Goal: Task Accomplishment & Management: Complete application form

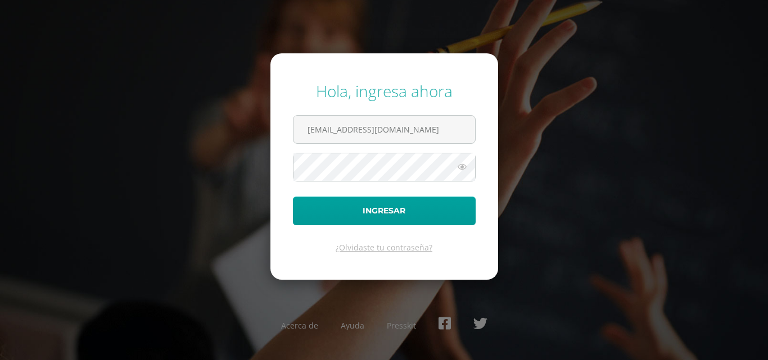
type input "[EMAIL_ADDRESS][DOMAIN_NAME]"
click at [457, 164] on icon at bounding box center [462, 166] width 15 height 13
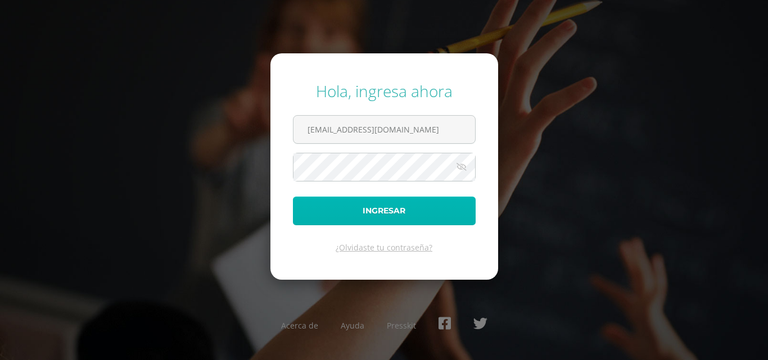
click at [423, 206] on button "Ingresar" at bounding box center [384, 211] width 183 height 29
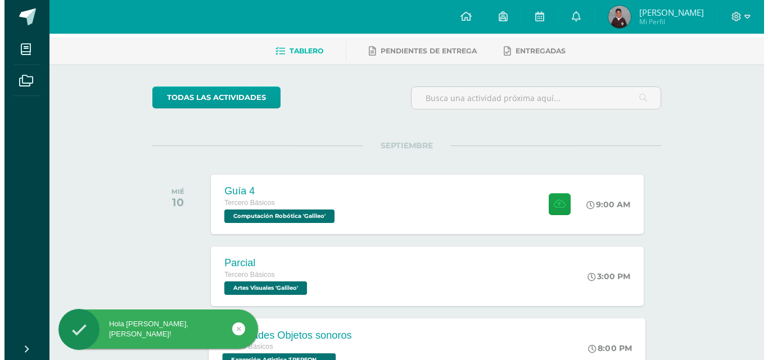
scroll to position [112, 0]
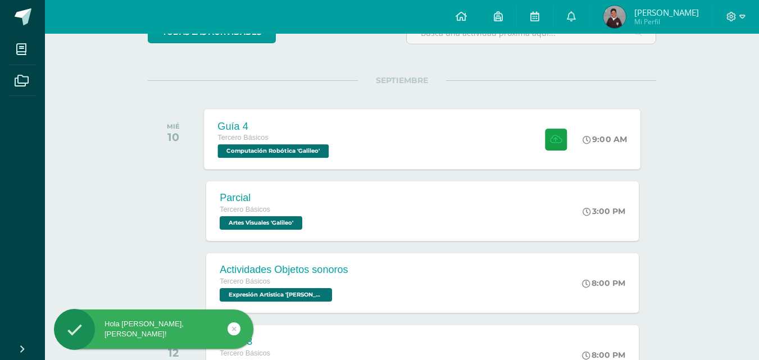
click at [335, 160] on div "Guía 4 Tercero Básicos Computación Robótica 'Galileo'" at bounding box center [275, 139] width 141 height 60
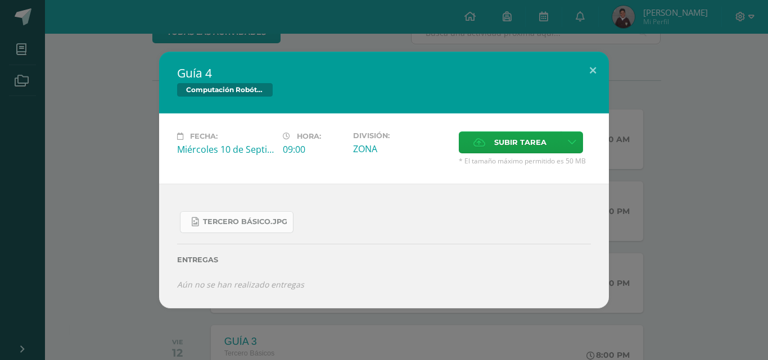
click at [227, 219] on span "Tercero Básico.jpg" at bounding box center [245, 222] width 84 height 9
click at [546, 142] on label "Subir tarea" at bounding box center [510, 143] width 102 height 22
click at [0, 0] on input "Subir tarea" at bounding box center [0, 0] width 0 height 0
